Goal: Information Seeking & Learning: Learn about a topic

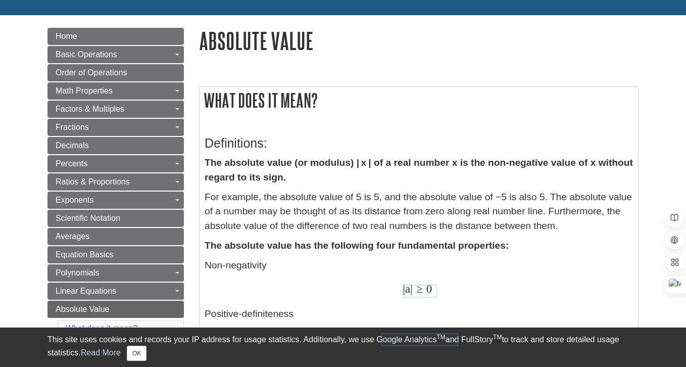
scroll to position [136, 0]
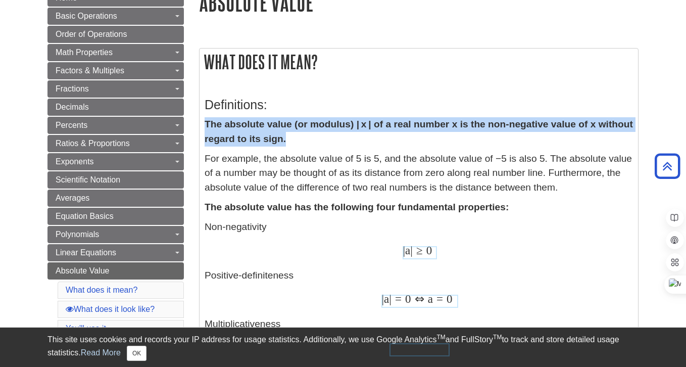
drag, startPoint x: 206, startPoint y: 123, endPoint x: 311, endPoint y: 138, distance: 106.2
click at [311, 138] on p "The absolute value (or modulus) | x | of a real number x is the non-negative va…" at bounding box center [419, 131] width 429 height 29
copy strong "The absolute value (or modulus) | x | of a real number x is the non-negative va…"
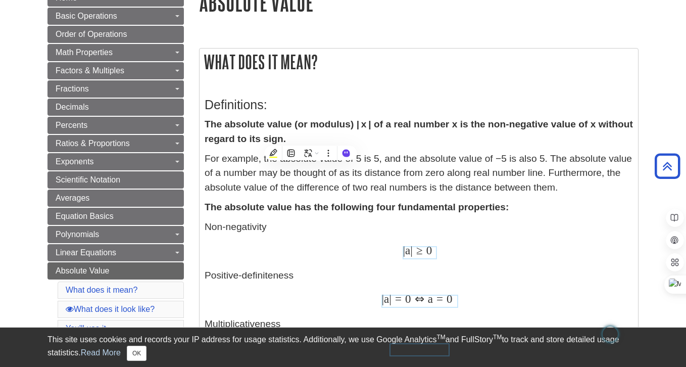
click at [330, 255] on div "| a | ≥ 0 | a | ≥ 0" at bounding box center [419, 251] width 429 height 15
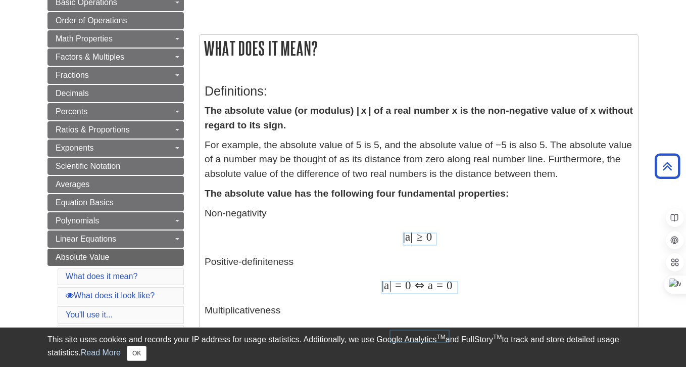
scroll to position [152, 0]
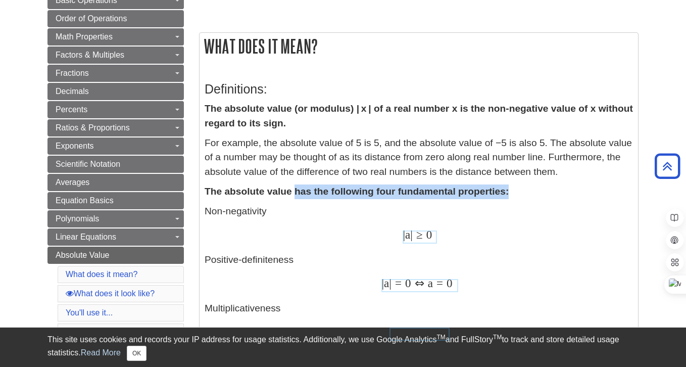
drag, startPoint x: 296, startPoint y: 192, endPoint x: 517, endPoint y: 195, distance: 220.9
click at [517, 195] on p "The absolute value has the following four fundamental properties:" at bounding box center [419, 192] width 429 height 15
copy strong "has the following four fundamental properties:"
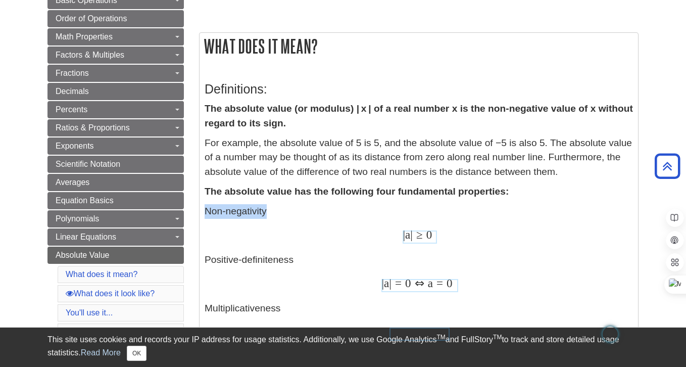
drag, startPoint x: 206, startPoint y: 210, endPoint x: 280, endPoint y: 212, distance: 74.3
click at [280, 212] on p "Non-negativity | a | ≥ 0 | a | ≥ 0 Positive-definiteness | a | = 0 ⇔ a = 0 | a …" at bounding box center [419, 296] width 429 height 185
copy p "Non-negativity"
drag, startPoint x: 206, startPoint y: 260, endPoint x: 299, endPoint y: 260, distance: 92.5
click at [299, 260] on p "Non-negativity | a | ≥ 0 | a | ≥ 0 Positive-definiteness | a | = 0 ⇔ a = 0 | a …" at bounding box center [419, 296] width 429 height 185
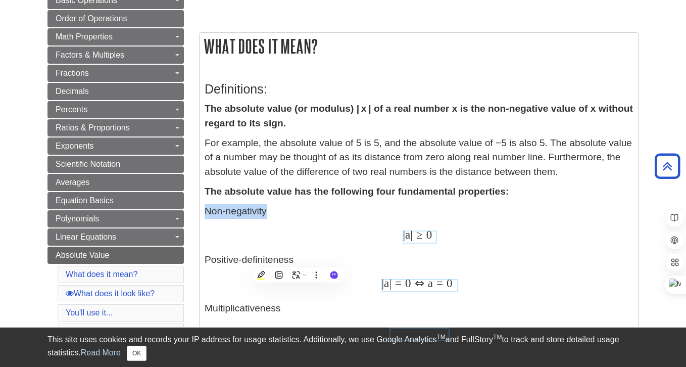
copy p "Positive-definiteness"
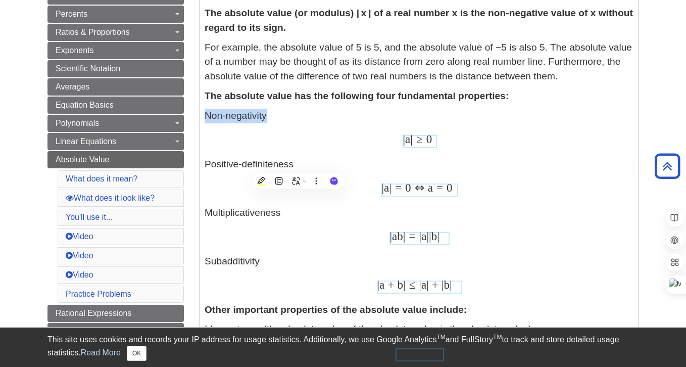
scroll to position [248, 0]
drag, startPoint x: 280, startPoint y: 212, endPoint x: 205, endPoint y: 216, distance: 74.9
click at [205, 216] on p "Non-negativity | a | ≥ 0 | a | ≥ 0 Positive-definiteness | a | = 0 ⇔ a = 0 | a …" at bounding box center [419, 200] width 429 height 185
copy p "Multiplicativeness"
drag, startPoint x: 264, startPoint y: 259, endPoint x: 205, endPoint y: 261, distance: 58.7
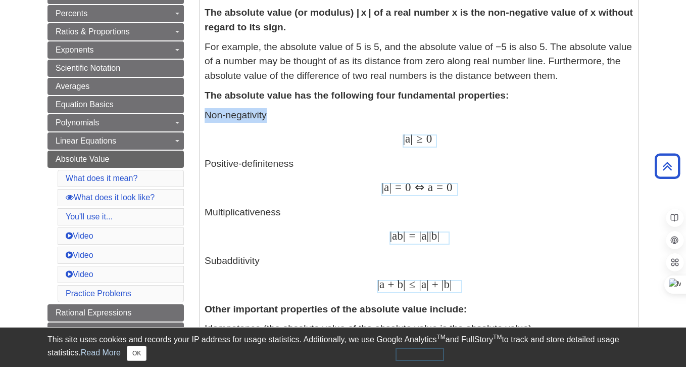
click at [205, 261] on p "Non-negativity | a | ≥ 0 | a | ≥ 0 Positive-definiteness | a | = 0 ⇔ a = 0 | a …" at bounding box center [419, 200] width 429 height 185
copy p "Subadditivity"
click at [440, 128] on use "Capture Math" at bounding box center [440, 127] width 6 height 5
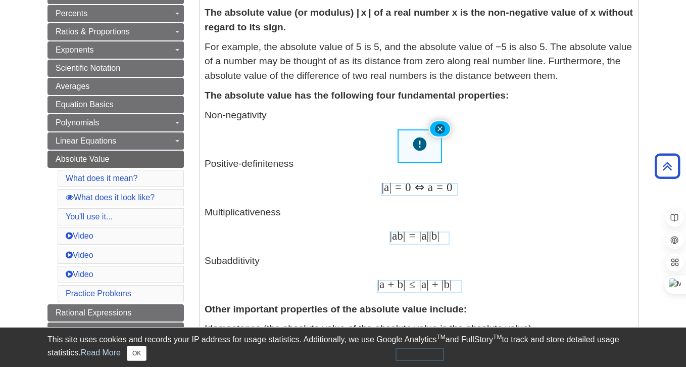
click at [516, 180] on p "Non-negativity | a | ≥ 0 | a | ≥ 0 Positive-definiteness | a | = 0 ⇔ a = 0 | a …" at bounding box center [419, 200] width 429 height 185
click at [491, 172] on p "Non-negativity | a | ≥ 0 | a | ≥ 0 Positive-definiteness | a | = 0 ⇔ a = 0 | a …" at bounding box center [419, 200] width 429 height 185
click at [439, 130] on icon "Close" at bounding box center [440, 128] width 5 height 5
click at [427, 145] on div at bounding box center [420, 140] width 32 height 11
click at [428, 131] on icon "What is this?" at bounding box center [427, 128] width 7 height 7
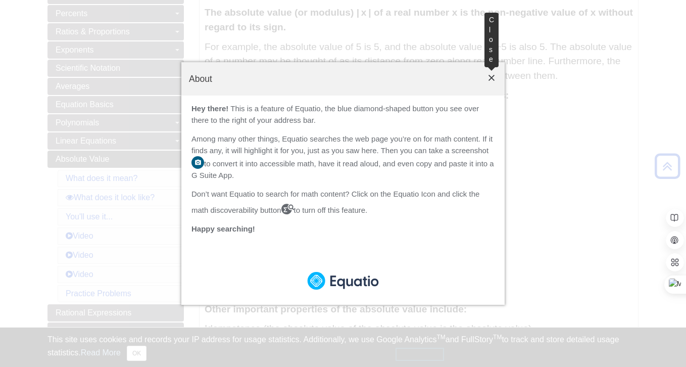
click at [495, 78] on button "Close" at bounding box center [491, 78] width 11 height 13
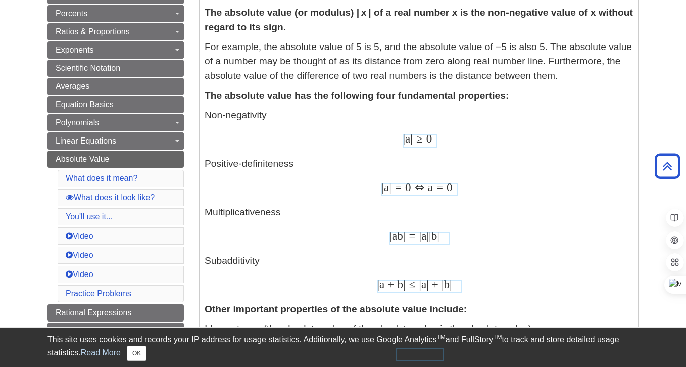
click at [543, 192] on div "| a | = 0 ⇔ a = 0 | a | = 0 ⇔ a = 0" at bounding box center [419, 188] width 429 height 15
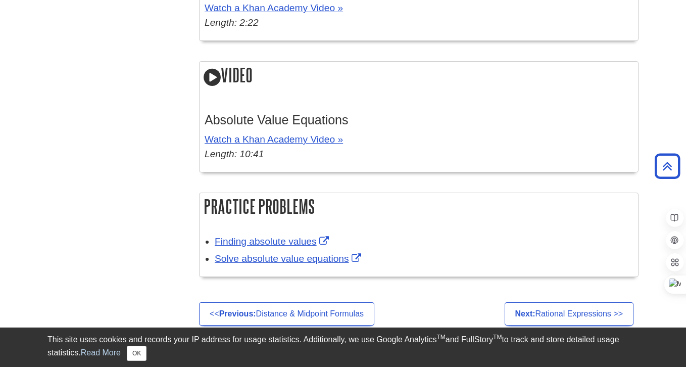
scroll to position [1775, 0]
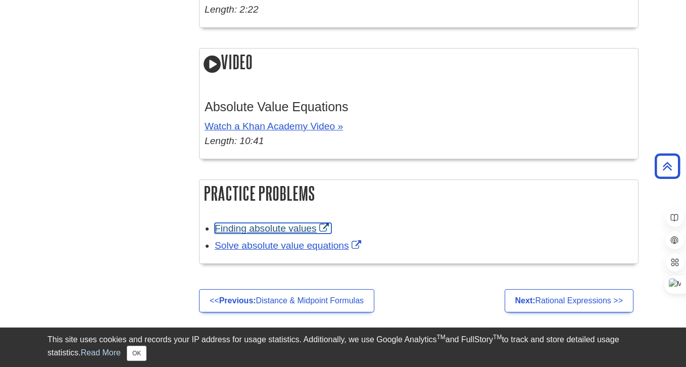
click at [327, 228] on link "Finding absolute values" at bounding box center [273, 228] width 117 height 11
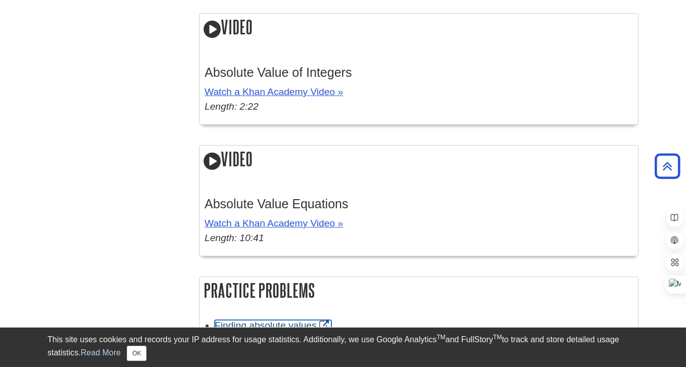
scroll to position [1897, 0]
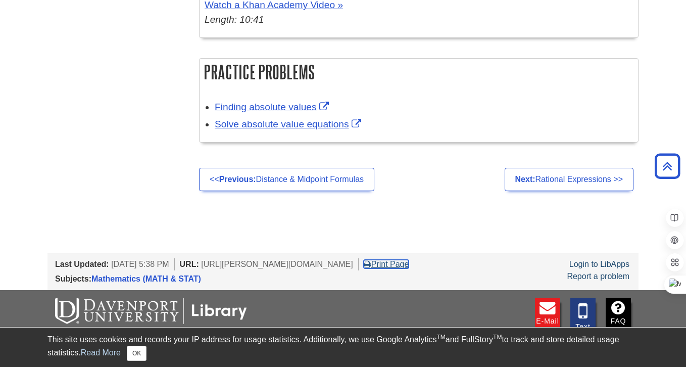
click at [409, 264] on link "Print Page" at bounding box center [386, 264] width 45 height 9
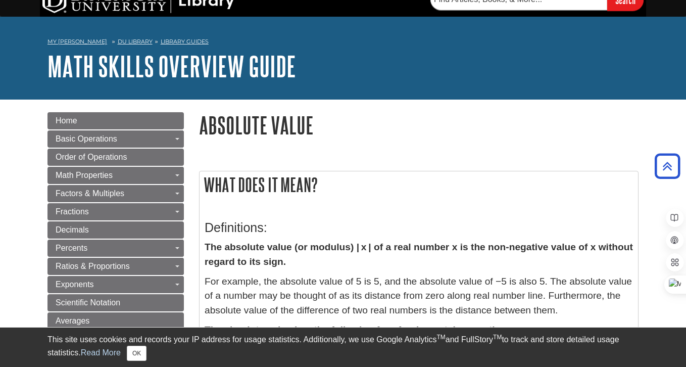
scroll to position [0, 0]
